Goal: Task Accomplishment & Management: Use online tool/utility

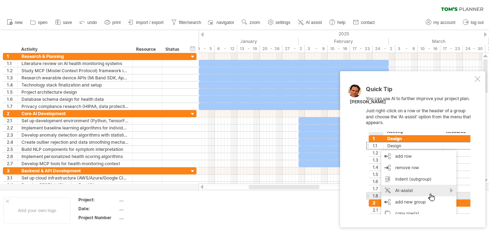
click at [431, 195] on div at bounding box center [418, 173] width 104 height 82
drag, startPoint x: 487, startPoint y: 78, endPoint x: 489, endPoint y: 86, distance: 8.7
click at [489, 86] on div at bounding box center [486, 118] width 6 height 118
click at [112, 115] on div "Core AI Development" at bounding box center [74, 113] width 107 height 7
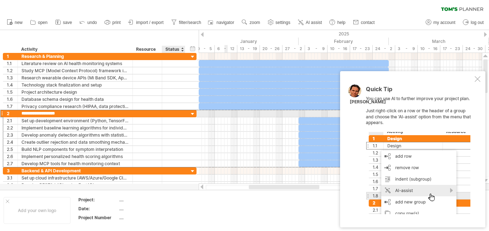
click at [191, 112] on div at bounding box center [192, 114] width 7 height 7
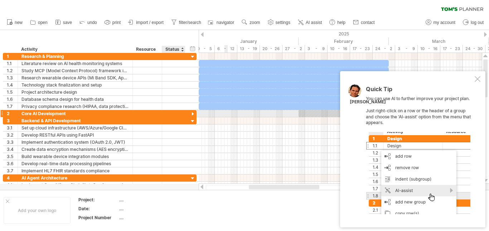
click at [191, 112] on div at bounding box center [192, 114] width 7 height 7
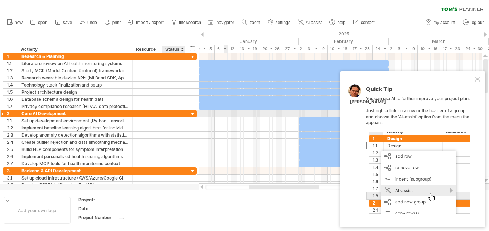
click at [192, 115] on div at bounding box center [192, 114] width 7 height 7
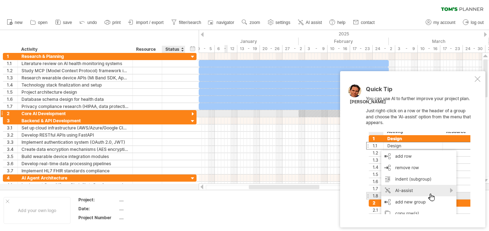
click at [192, 112] on div at bounding box center [192, 114] width 7 height 7
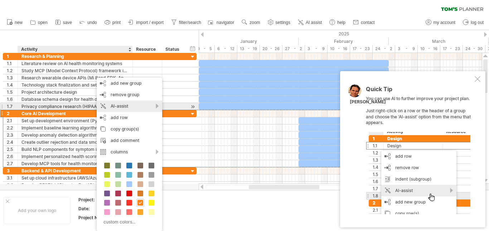
click at [112, 106] on div "AI-assist" at bounding box center [129, 106] width 65 height 11
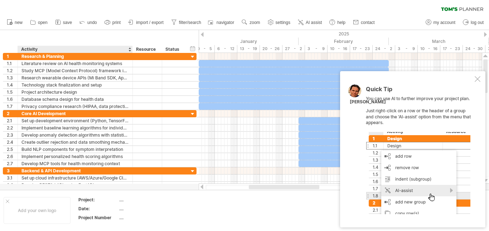
click at [250, 218] on td at bounding box center [269, 211] width 57 height 28
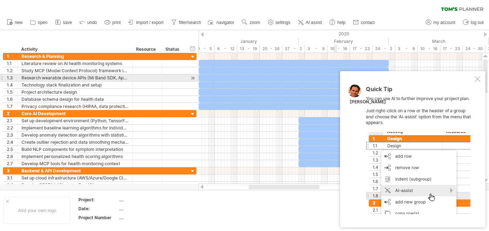
click at [480, 78] on div at bounding box center [478, 79] width 6 height 6
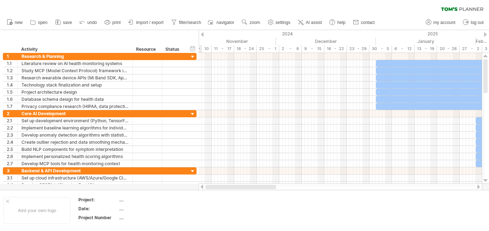
drag, startPoint x: 306, startPoint y: 188, endPoint x: 241, endPoint y: 189, distance: 64.8
click at [241, 189] on div at bounding box center [240, 187] width 71 height 4
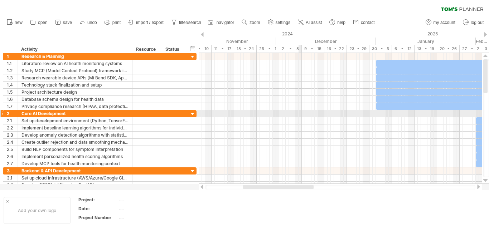
click at [298, 112] on div at bounding box center [340, 113] width 283 height 7
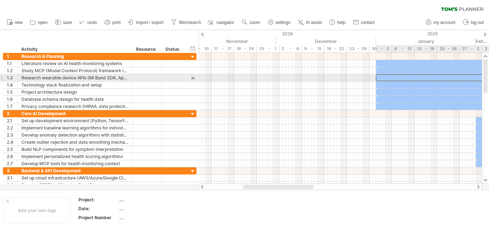
click at [409, 79] on div at bounding box center [471, 77] width 190 height 7
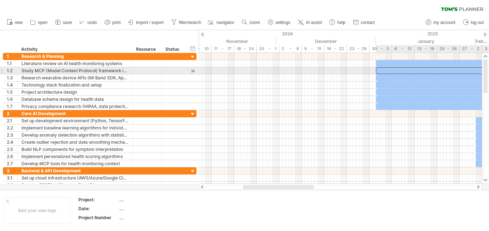
click at [400, 69] on div at bounding box center [471, 70] width 190 height 7
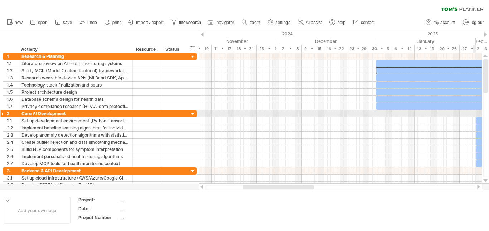
drag, startPoint x: 489, startPoint y: 83, endPoint x: 489, endPoint y: 112, distance: 29.3
click at [489, 112] on div at bounding box center [486, 118] width 6 height 118
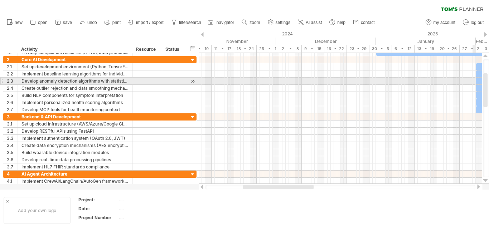
drag, startPoint x: 486, startPoint y: 98, endPoint x: 481, endPoint y: 130, distance: 31.5
click at [487, 107] on div at bounding box center [485, 90] width 4 height 34
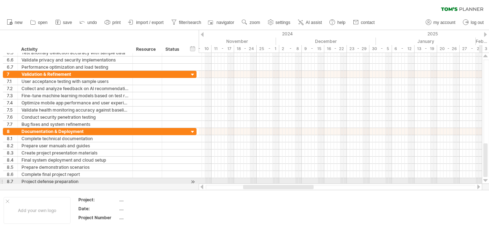
drag, startPoint x: 485, startPoint y: 106, endPoint x: 399, endPoint y: 203, distance: 130.3
click at [484, 182] on div at bounding box center [486, 118] width 8 height 131
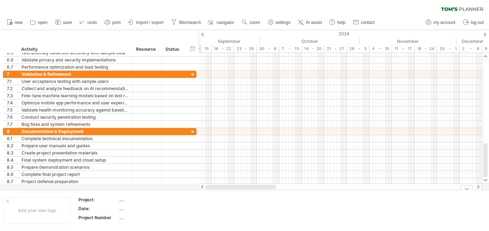
drag, startPoint x: 291, startPoint y: 188, endPoint x: 236, endPoint y: 192, distance: 55.3
click at [237, 194] on div "Trying to reach plan.tomsplanner.com Connected again... 0% clear filter new 1" at bounding box center [244, 115] width 489 height 231
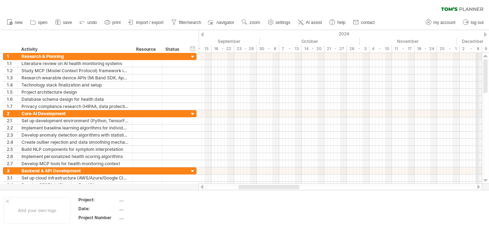
drag, startPoint x: 486, startPoint y: 167, endPoint x: 478, endPoint y: 47, distance: 120.1
click at [478, 47] on div "Trying to reach plan.tomsplanner.com Connected again... 0% clear filter new 1" at bounding box center [244, 115] width 489 height 231
click at [231, 39] on div "September" at bounding box center [211, 42] width 97 height 8
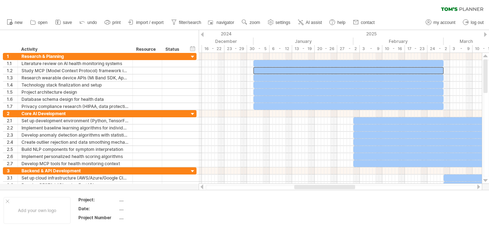
drag, startPoint x: 259, startPoint y: 187, endPoint x: 315, endPoint y: 189, distance: 55.9
click at [315, 189] on div at bounding box center [324, 187] width 61 height 4
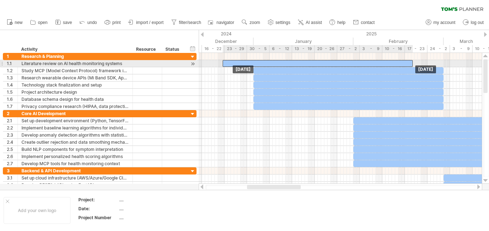
drag, startPoint x: 287, startPoint y: 63, endPoint x: 252, endPoint y: 66, distance: 35.2
click at [252, 66] on div "Friday 28 February Wednesday 01 January" at bounding box center [340, 118] width 283 height 131
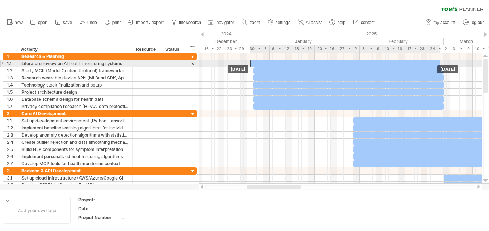
drag, startPoint x: 263, startPoint y: 62, endPoint x: 295, endPoint y: 60, distance: 31.5
click at [295, 60] on div at bounding box center [345, 63] width 190 height 7
click at [293, 60] on div at bounding box center [348, 63] width 190 height 7
